Goal: Information Seeking & Learning: Learn about a topic

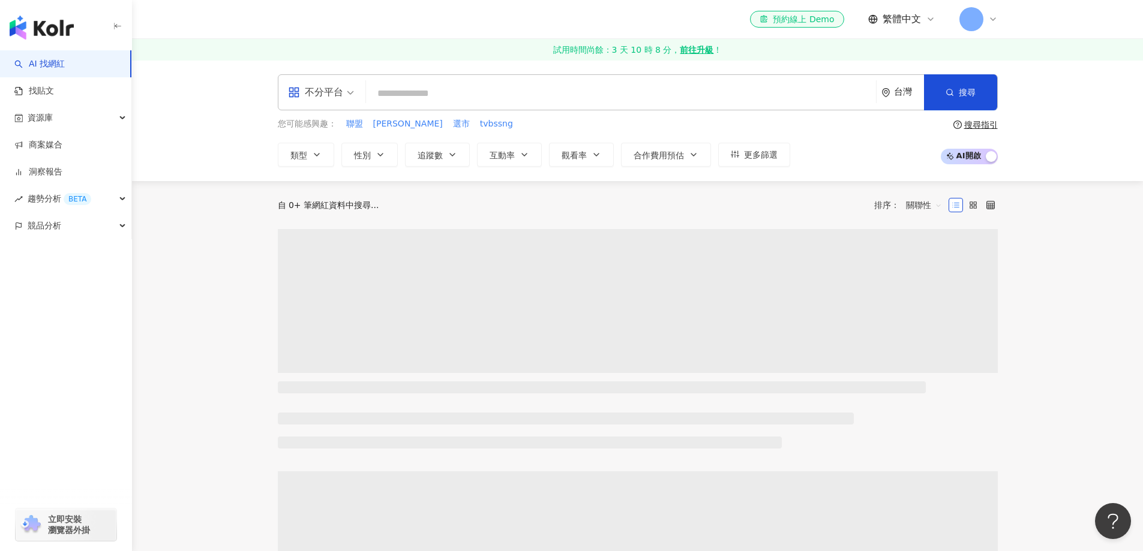
click at [502, 91] on input "search" at bounding box center [621, 93] width 500 height 23
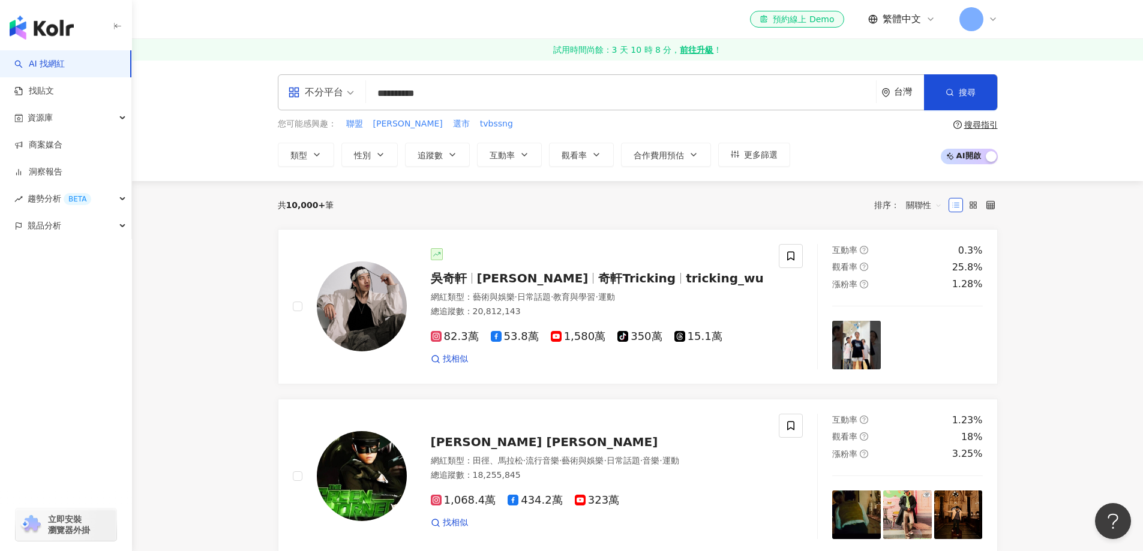
type input "**********"
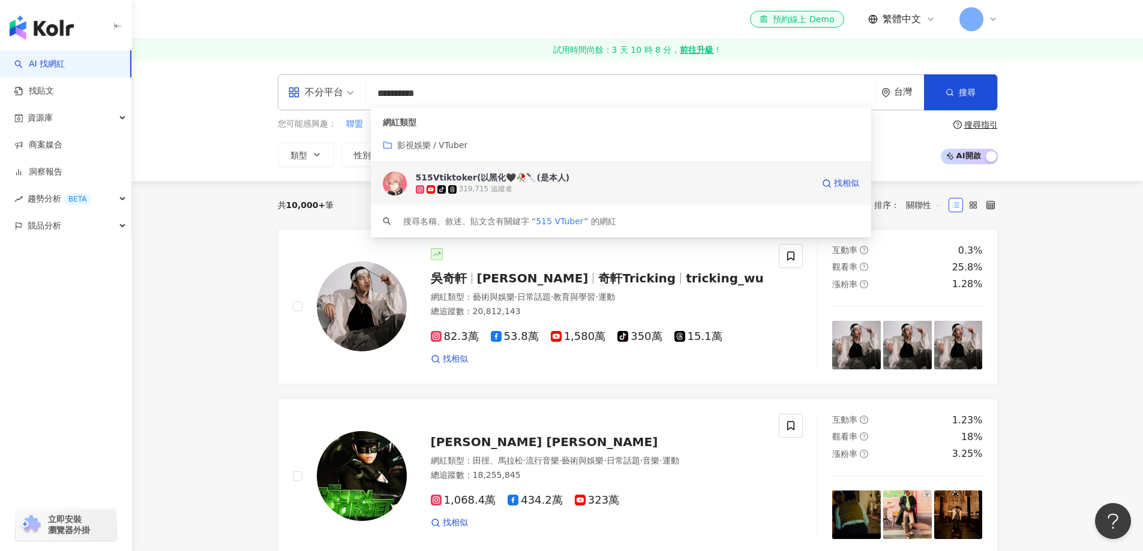
click at [533, 187] on div "tiktok-icon 319,715 追蹤者" at bounding box center [614, 190] width 397 height 12
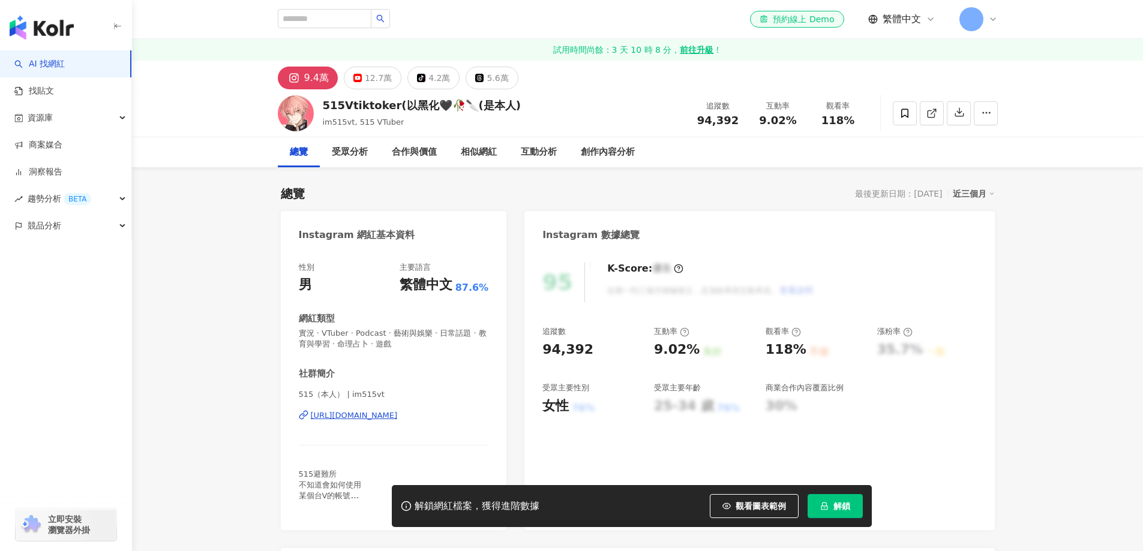
click at [831, 508] on button "解鎖" at bounding box center [835, 506] width 55 height 24
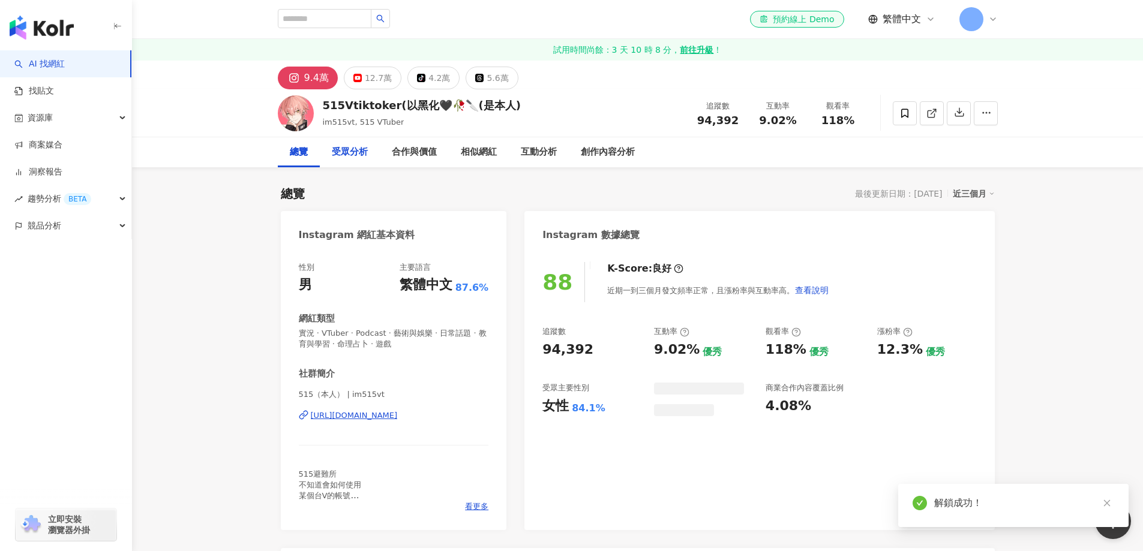
click at [352, 150] on div "受眾分析" at bounding box center [350, 152] width 36 height 14
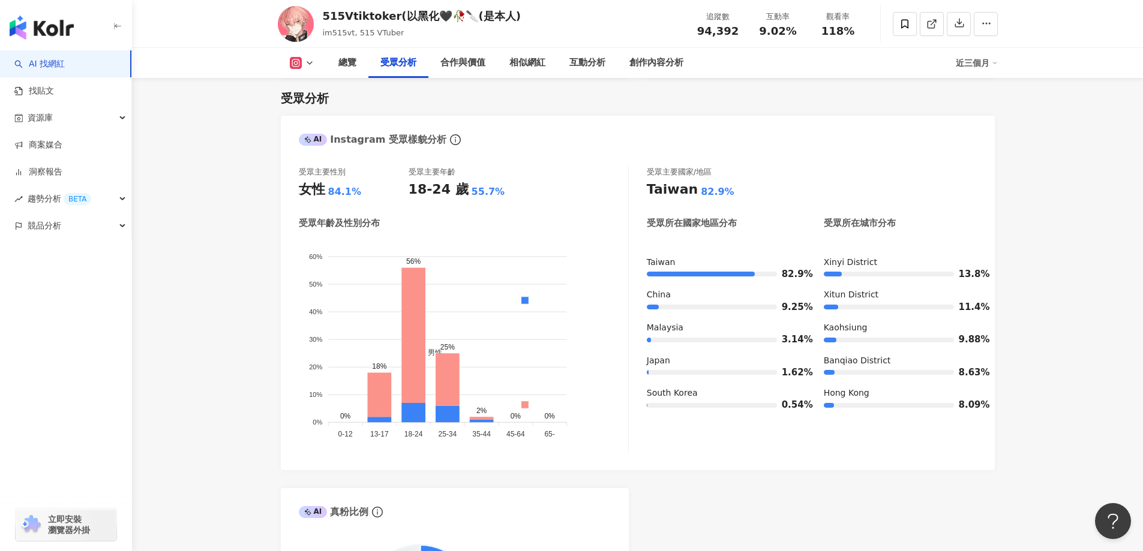
click at [306, 70] on div "總覽 受眾分析 合作與價值 相似網紅 互動分析 創作內容分析 近三個月" at bounding box center [638, 63] width 720 height 30
click at [307, 65] on icon at bounding box center [310, 63] width 10 height 10
click at [310, 113] on button "YouTube" at bounding box center [321, 112] width 72 height 17
